Goal: Check status: Check status

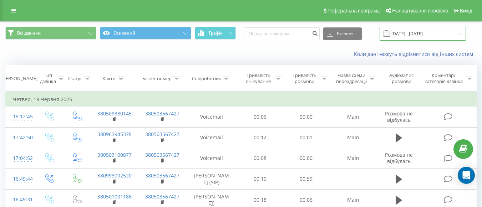
click at [462, 36] on input "[DATE] - [DATE]" at bounding box center [423, 34] width 86 height 14
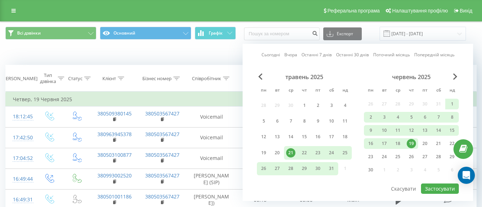
click at [453, 73] on div "Сьогодні Вчора Останні 7 днів Останні 30 днів Поточний місяць Попередній місяць…" at bounding box center [358, 122] width 231 height 157
click at [454, 78] on span "Next Month" at bounding box center [455, 77] width 4 height 6
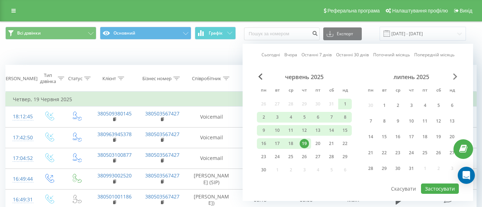
click at [454, 78] on span "Next Month" at bounding box center [455, 77] width 4 height 6
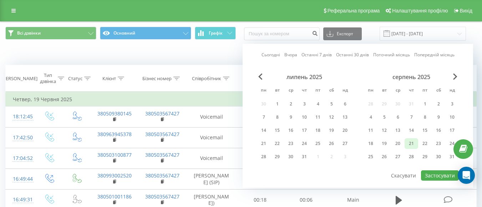
click at [415, 144] on div "21" at bounding box center [411, 143] width 9 height 9
click at [439, 176] on button "Застосувати" at bounding box center [440, 176] width 38 height 10
type input "[DATE] - [DATE]"
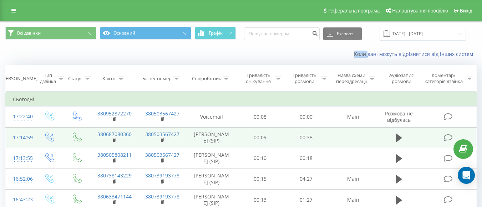
scroll to position [36, 0]
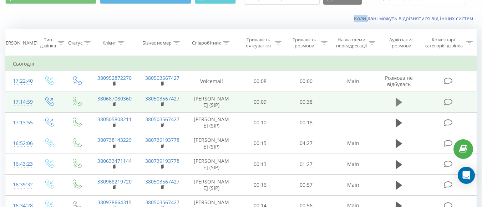
click at [401, 107] on icon at bounding box center [399, 102] width 6 height 10
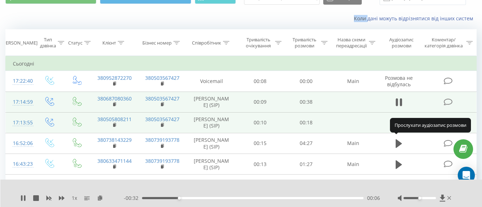
click at [398, 127] on icon at bounding box center [399, 123] width 6 height 9
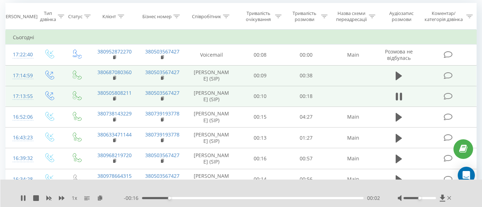
scroll to position [71, 0]
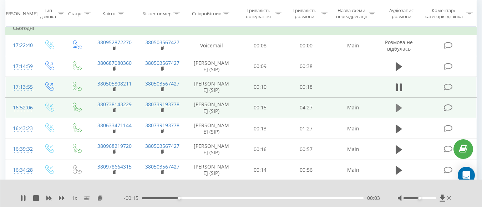
click at [396, 113] on icon at bounding box center [399, 108] width 6 height 10
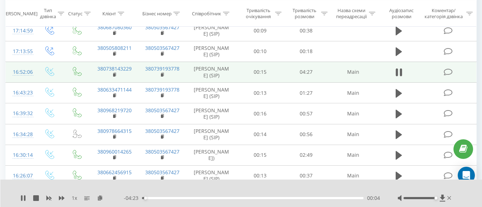
drag, startPoint x: 421, startPoint y: 199, endPoint x: 453, endPoint y: 199, distance: 31.8
click at [453, 199] on div at bounding box center [425, 198] width 55 height 7
click at [64, 197] on icon at bounding box center [62, 199] width 6 height 6
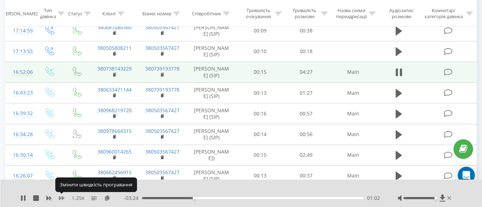
click at [63, 200] on icon at bounding box center [62, 198] width 6 height 4
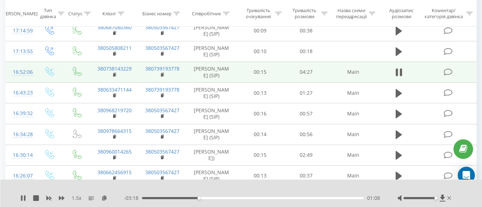
click at [77, 198] on span "1.5 x" at bounding box center [77, 198] width 10 height 7
click at [60, 199] on icon at bounding box center [62, 198] width 6 height 4
click at [60, 198] on icon at bounding box center [62, 198] width 6 height 4
click at [61, 198] on icon at bounding box center [62, 199] width 6 height 6
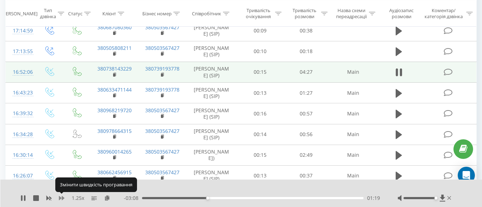
click at [61, 198] on icon at bounding box center [62, 199] width 6 height 6
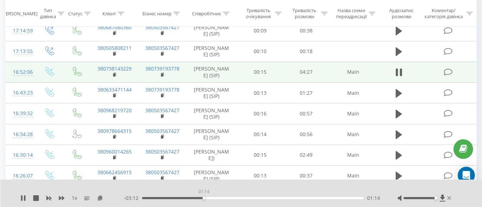
drag, startPoint x: 211, startPoint y: 198, endPoint x: 204, endPoint y: 199, distance: 7.2
click at [204, 199] on div "01:14" at bounding box center [204, 198] width 3 height 3
click at [25, 199] on icon at bounding box center [24, 199] width 1 height 6
click at [24, 199] on icon at bounding box center [23, 199] width 4 height 6
click at [21, 199] on icon at bounding box center [23, 199] width 6 height 6
